Goal: Information Seeking & Learning: Learn about a topic

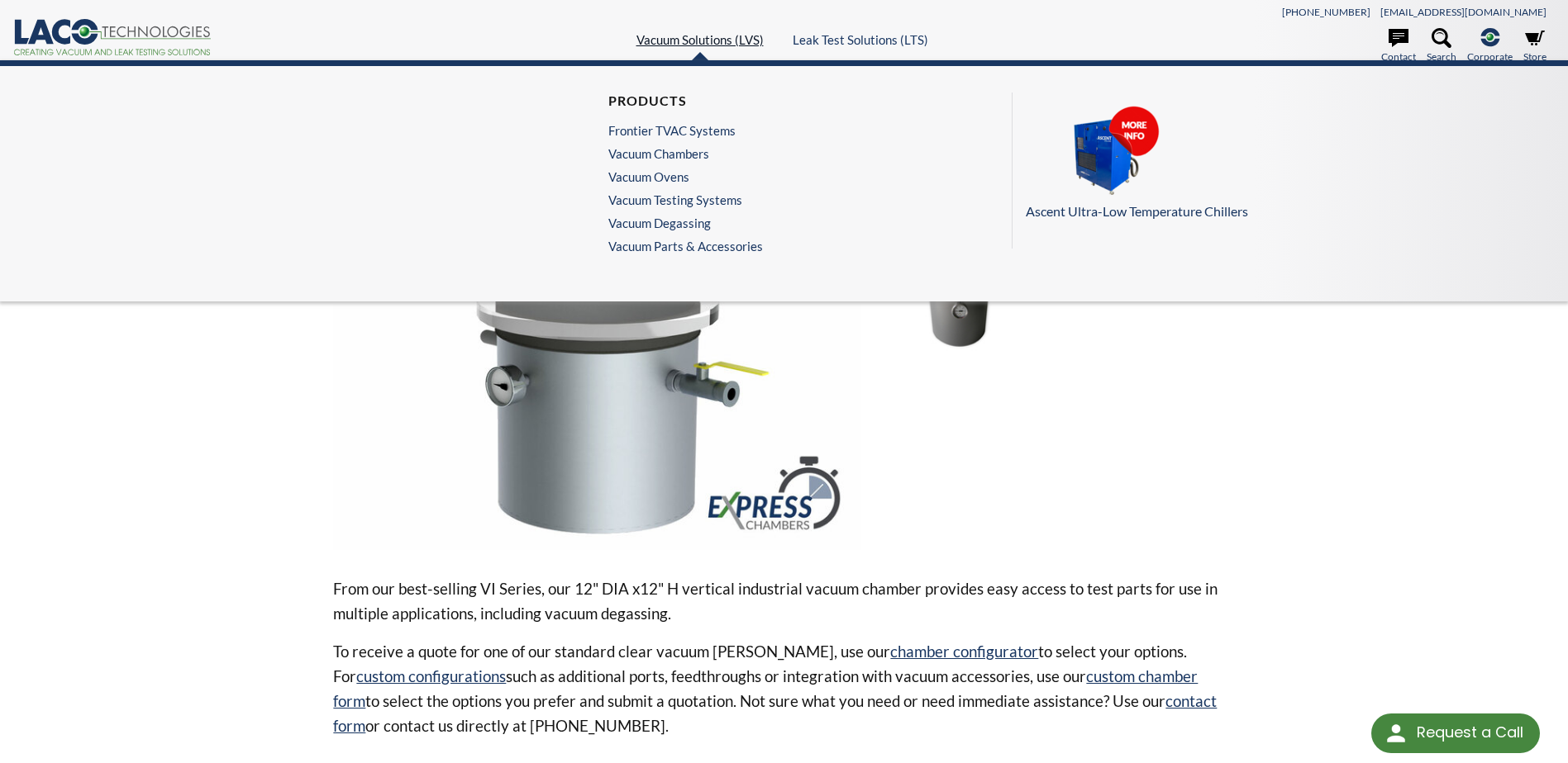
click at [678, 40] on link "Vacuum Solutions (LVS)" at bounding box center [700, 39] width 128 height 15
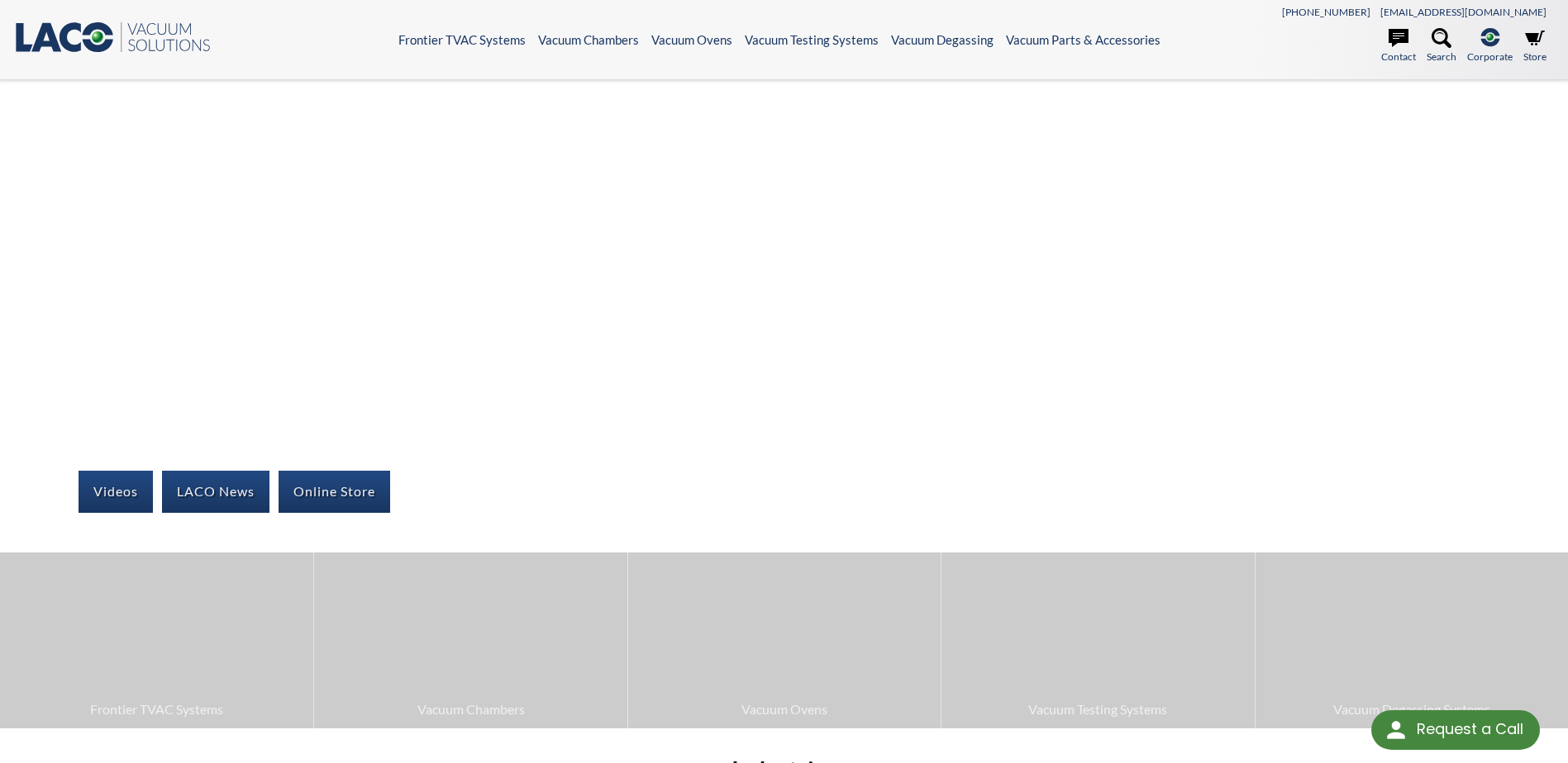
select select "Language Translate Widget"
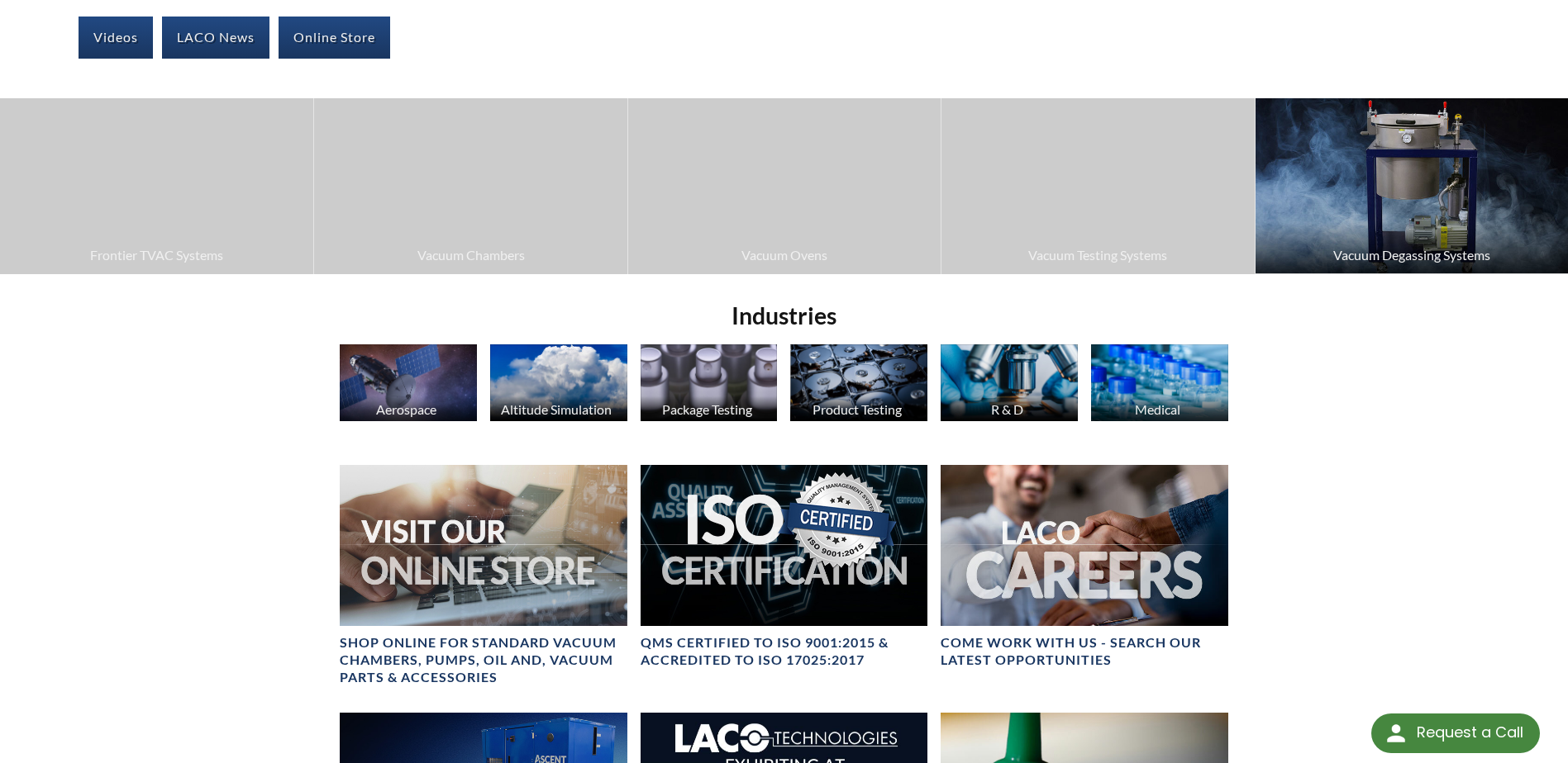
scroll to position [330, 0]
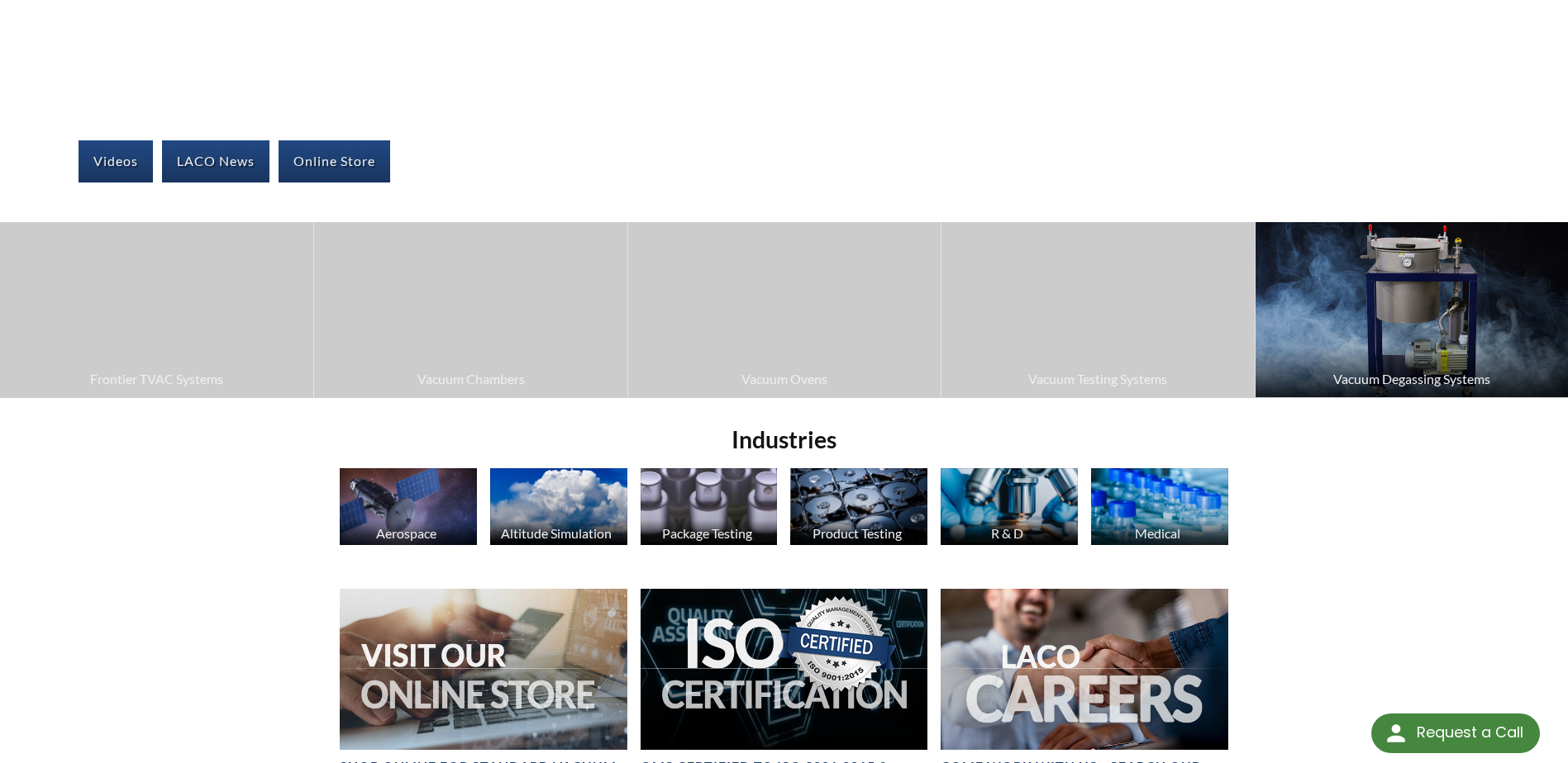
click at [1416, 326] on img at bounding box center [1411, 309] width 312 height 175
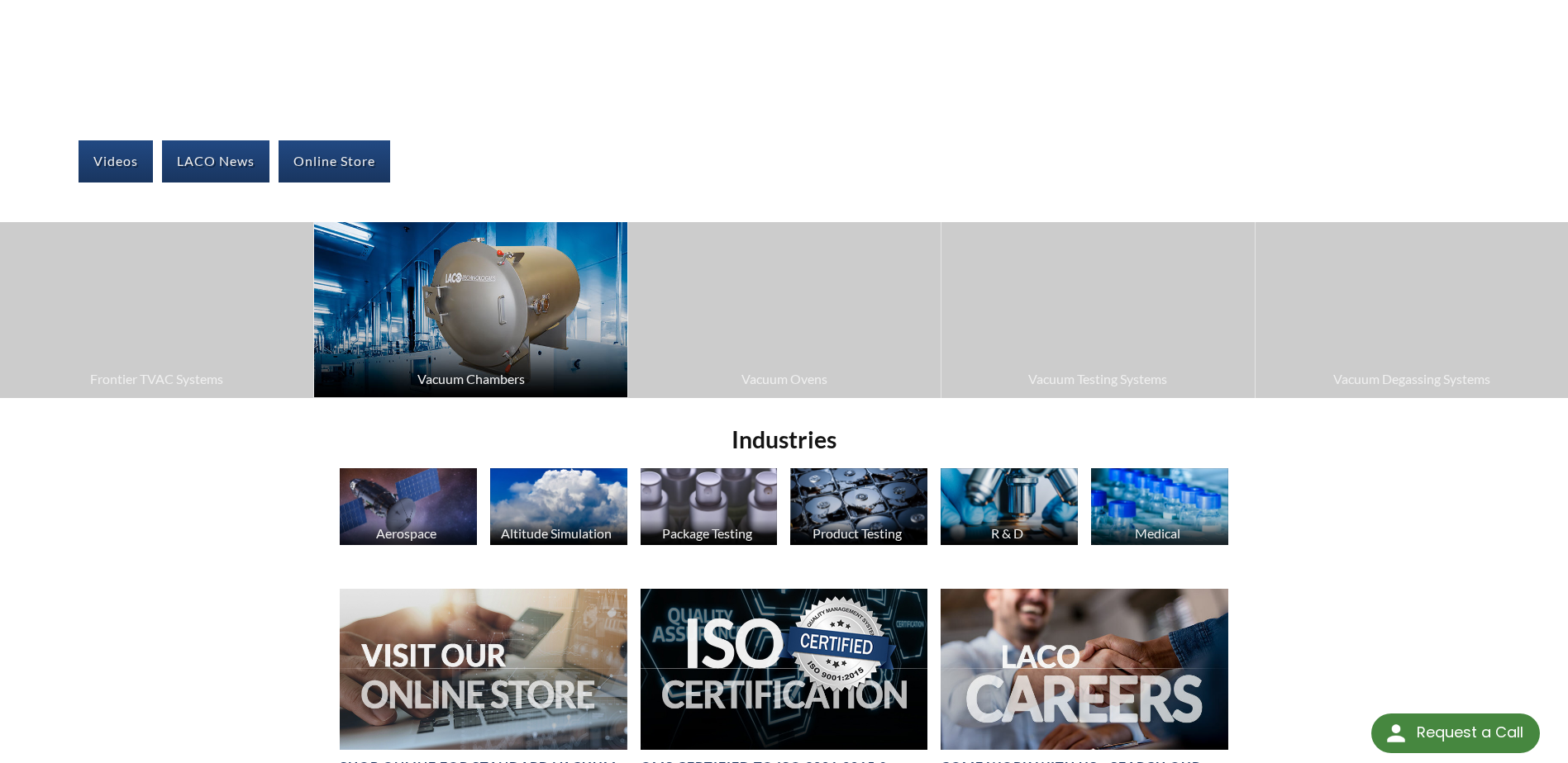
click at [516, 334] on img at bounding box center [470, 309] width 312 height 175
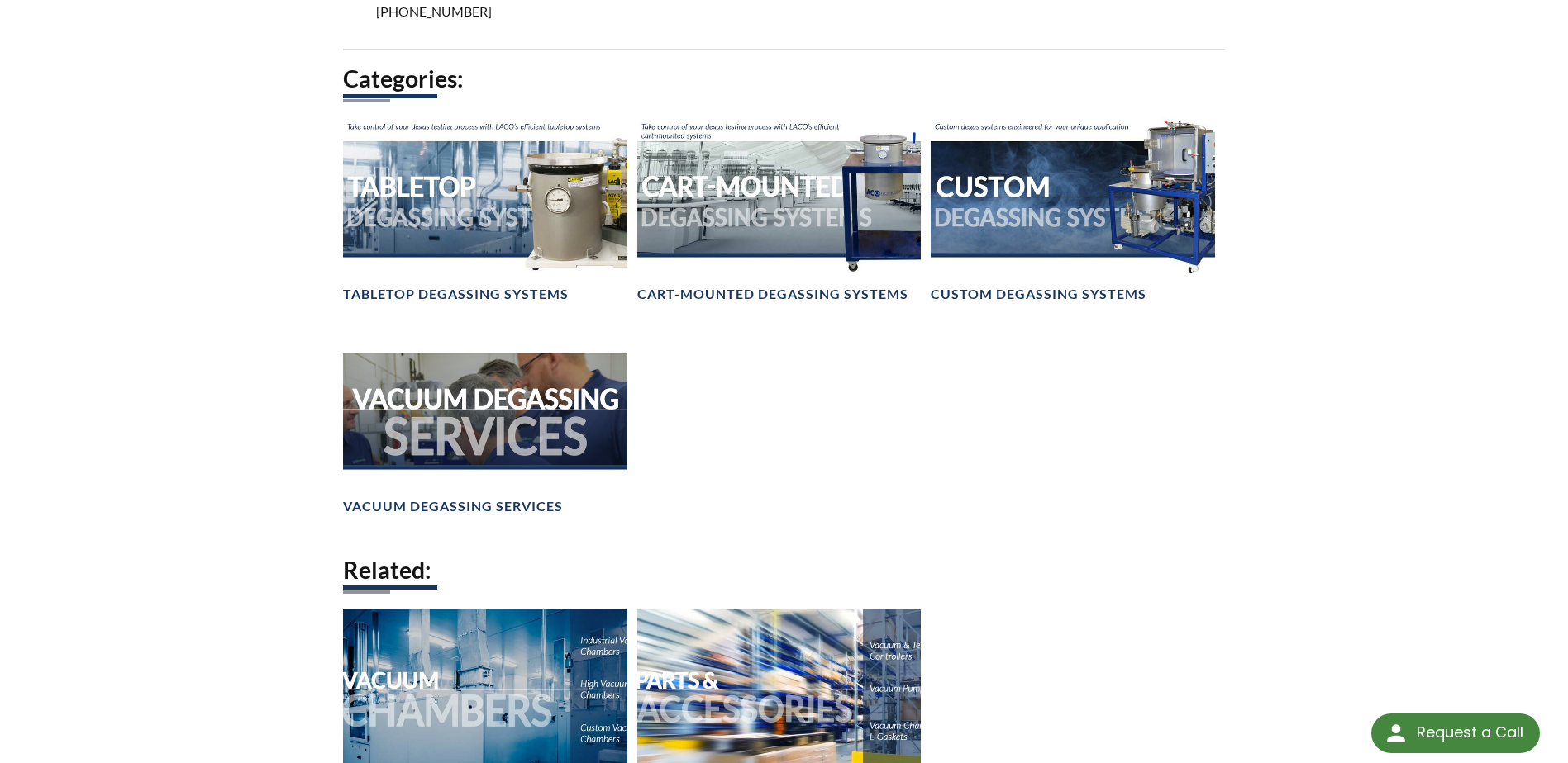
scroll to position [1487, 0]
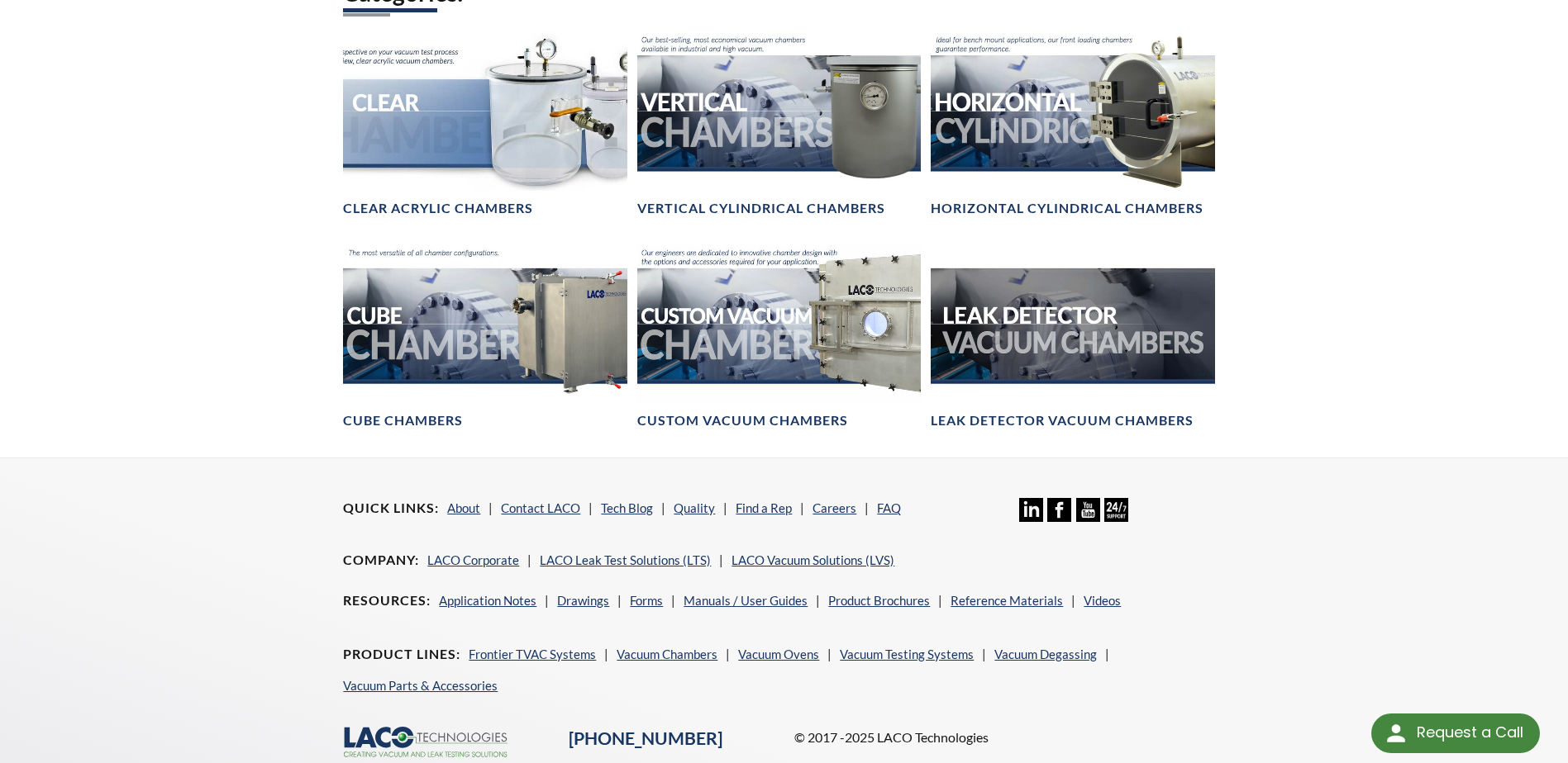
scroll to position [909, 0]
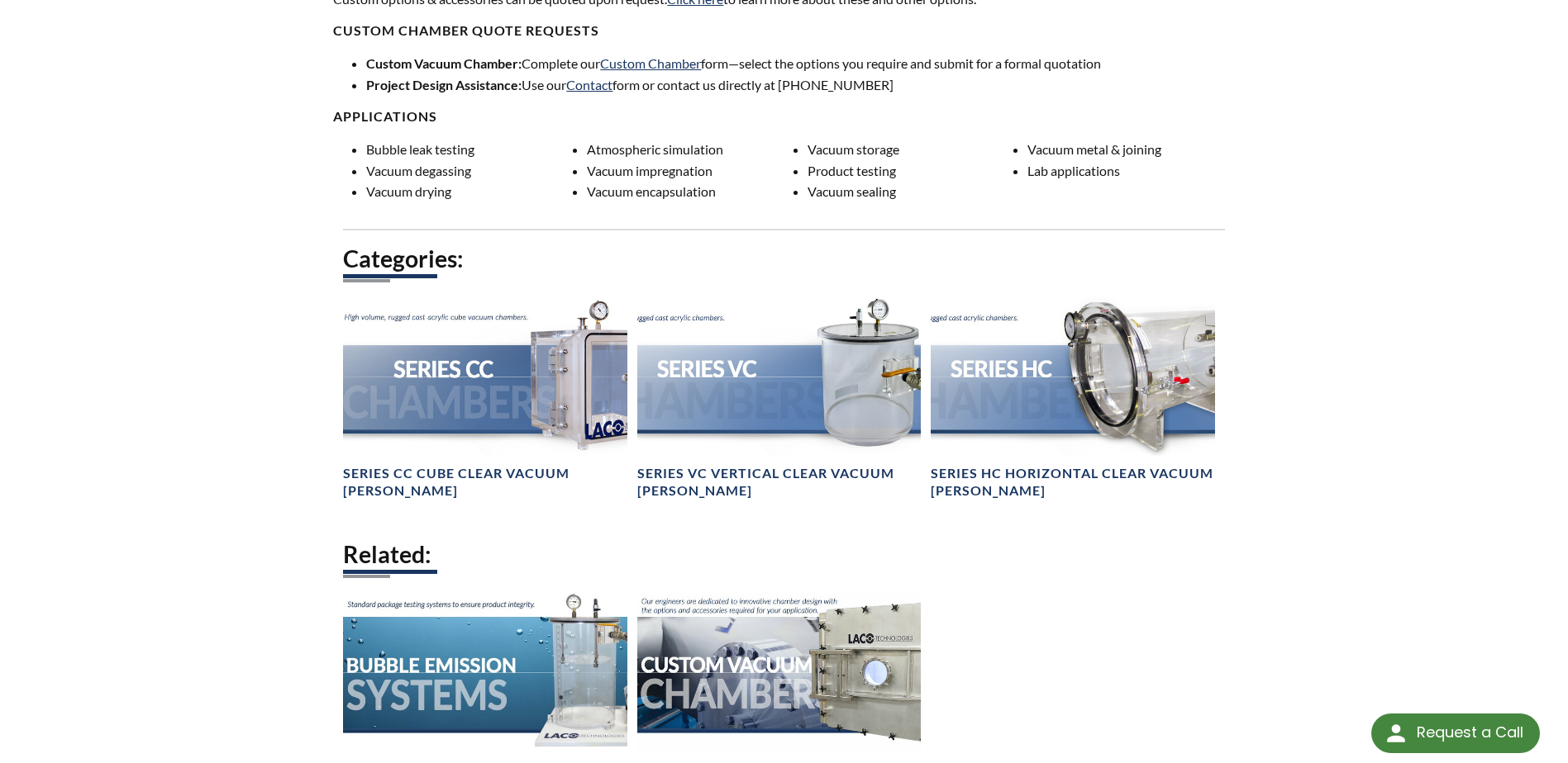
scroll to position [1229, 0]
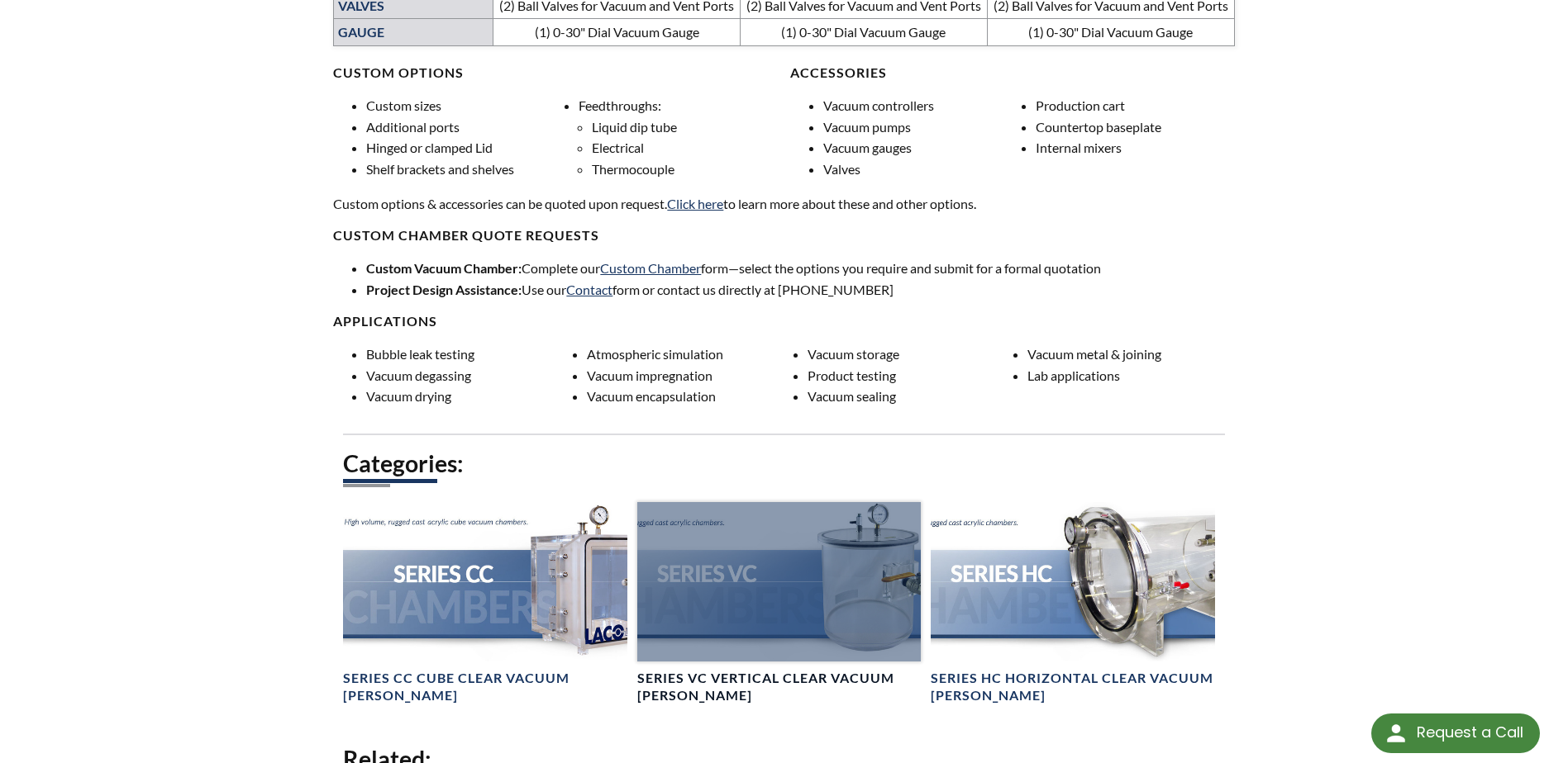
click at [684, 675] on h4 "Series VC Vertical Clear Vacuum [PERSON_NAME]" at bounding box center [779, 687] width 283 height 35
